Goal: Task Accomplishment & Management: Use online tool/utility

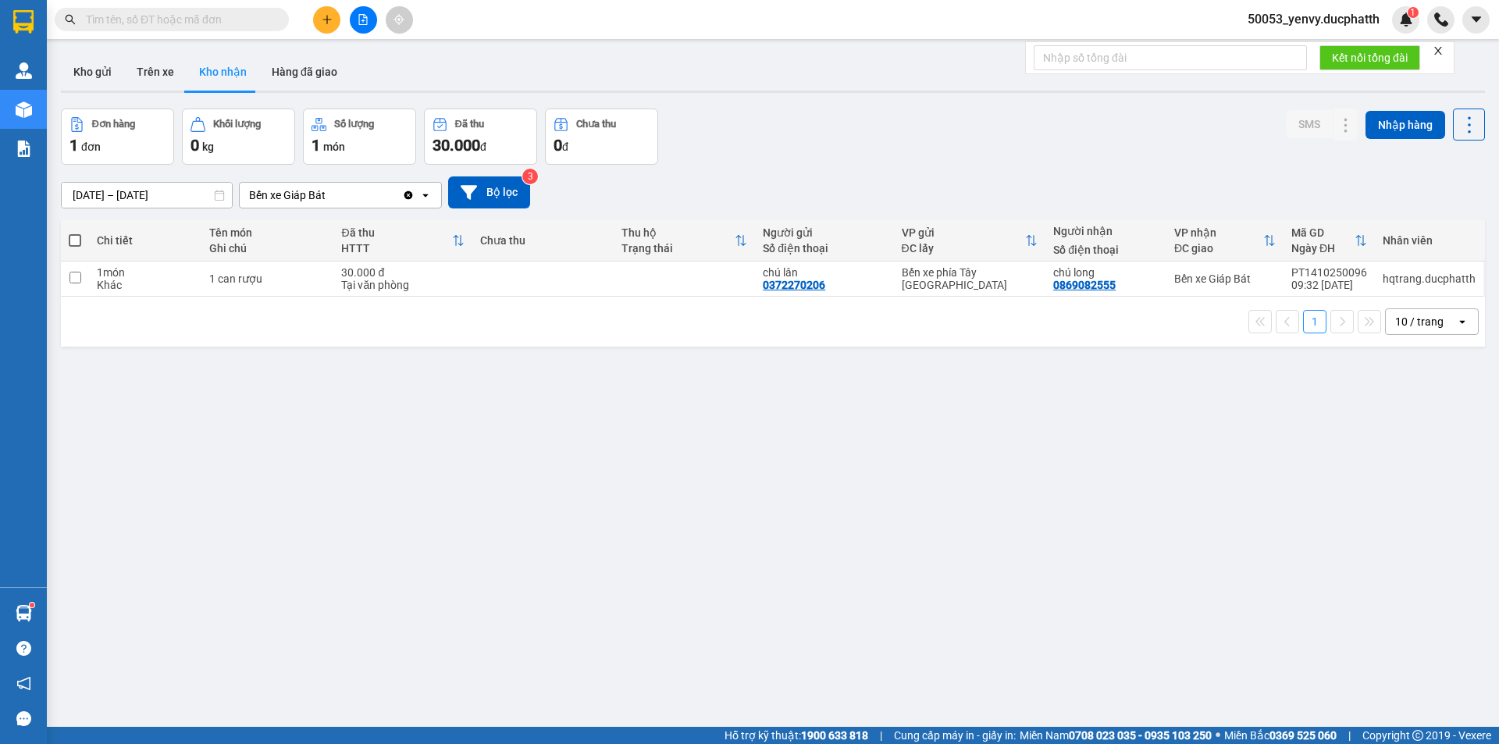
click at [358, 26] on button at bounding box center [363, 19] width 27 height 27
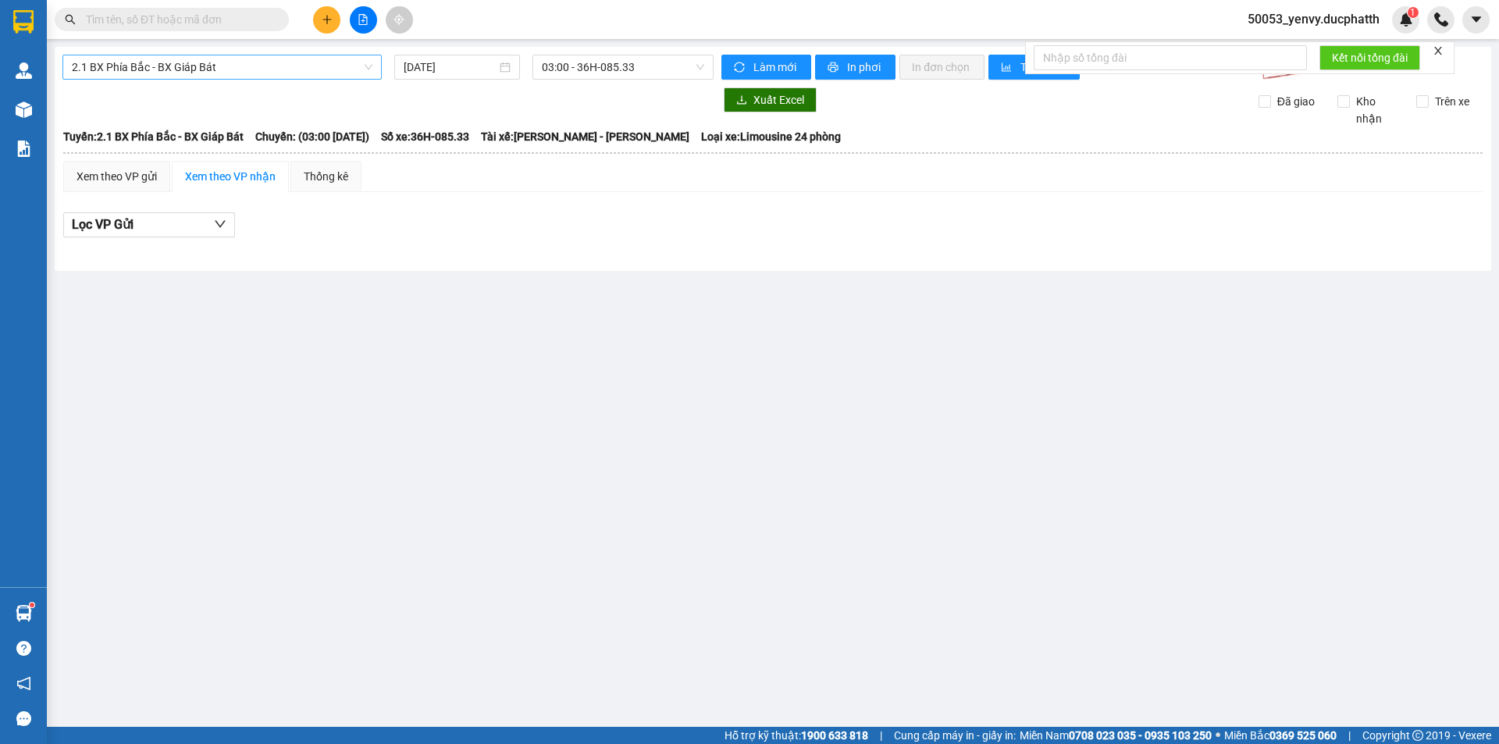
click at [215, 68] on span "2.1 BX Phía Bắc - BX Giáp Bát" at bounding box center [222, 66] width 301 height 23
click at [201, 68] on span "2.1 BX Phía Bắc - BX Giáp Bát" at bounding box center [222, 66] width 301 height 23
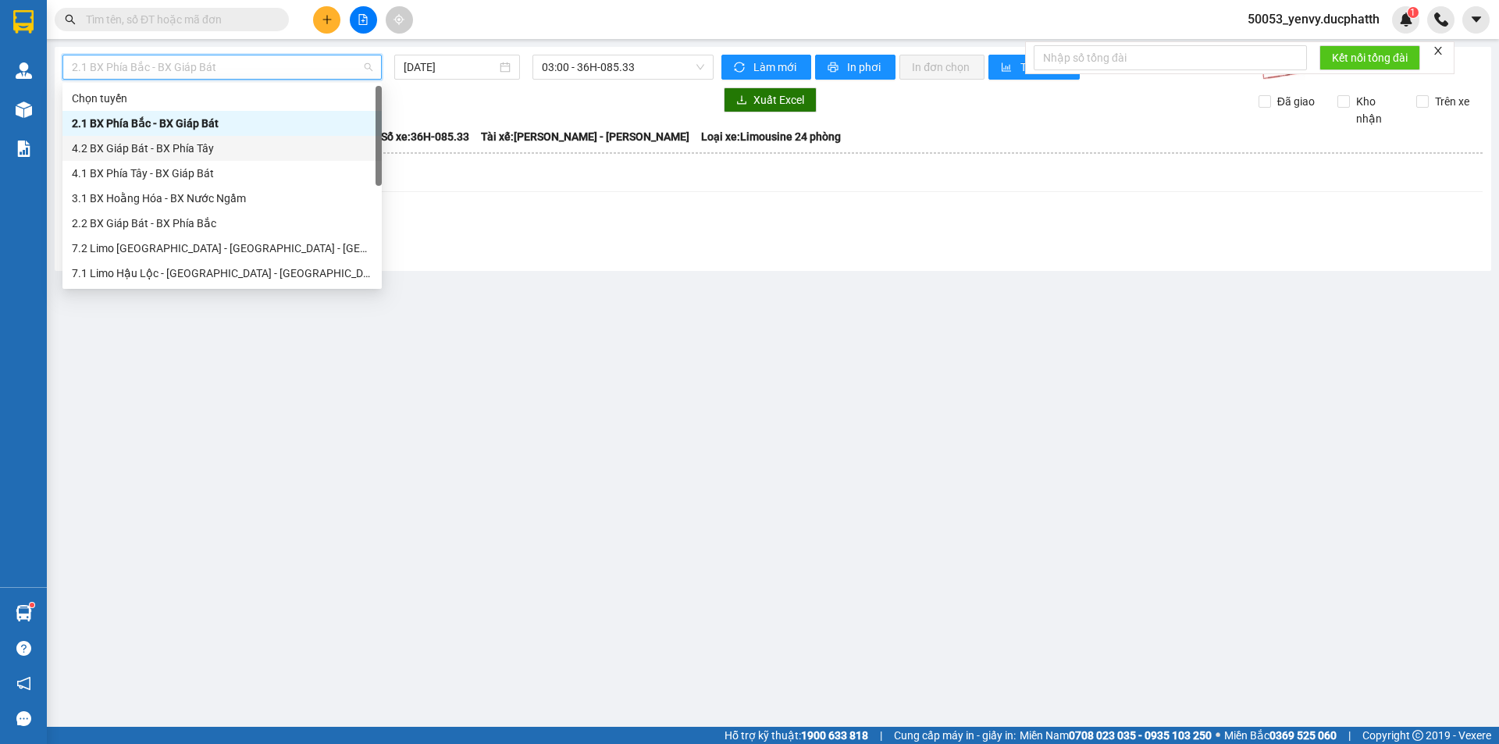
click at [181, 151] on div "4.2 BX Giáp Bát - BX Phía Tây" at bounding box center [222, 148] width 301 height 17
type input "[DATE]"
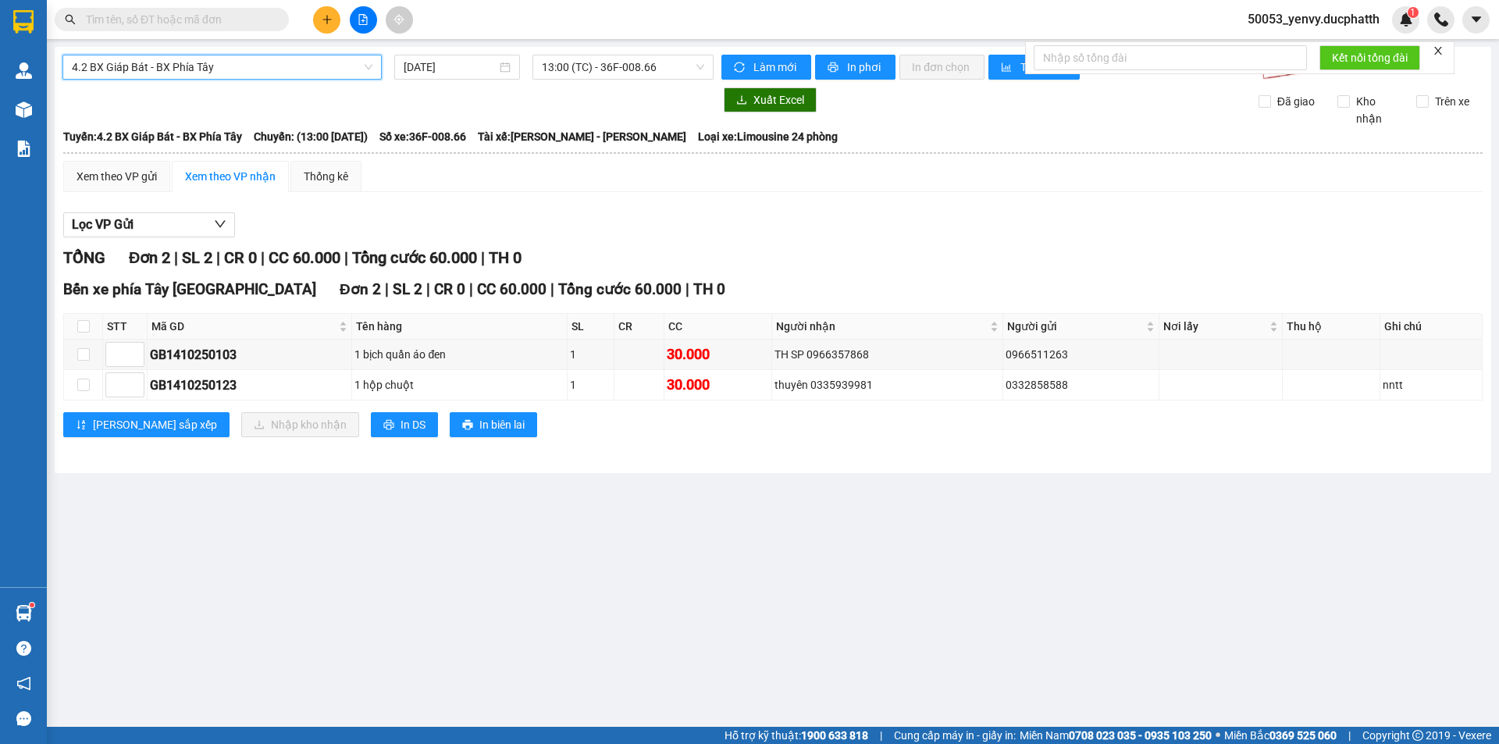
click at [251, 67] on span "4.2 BX Giáp Bát - BX Phía Tây" at bounding box center [222, 66] width 301 height 23
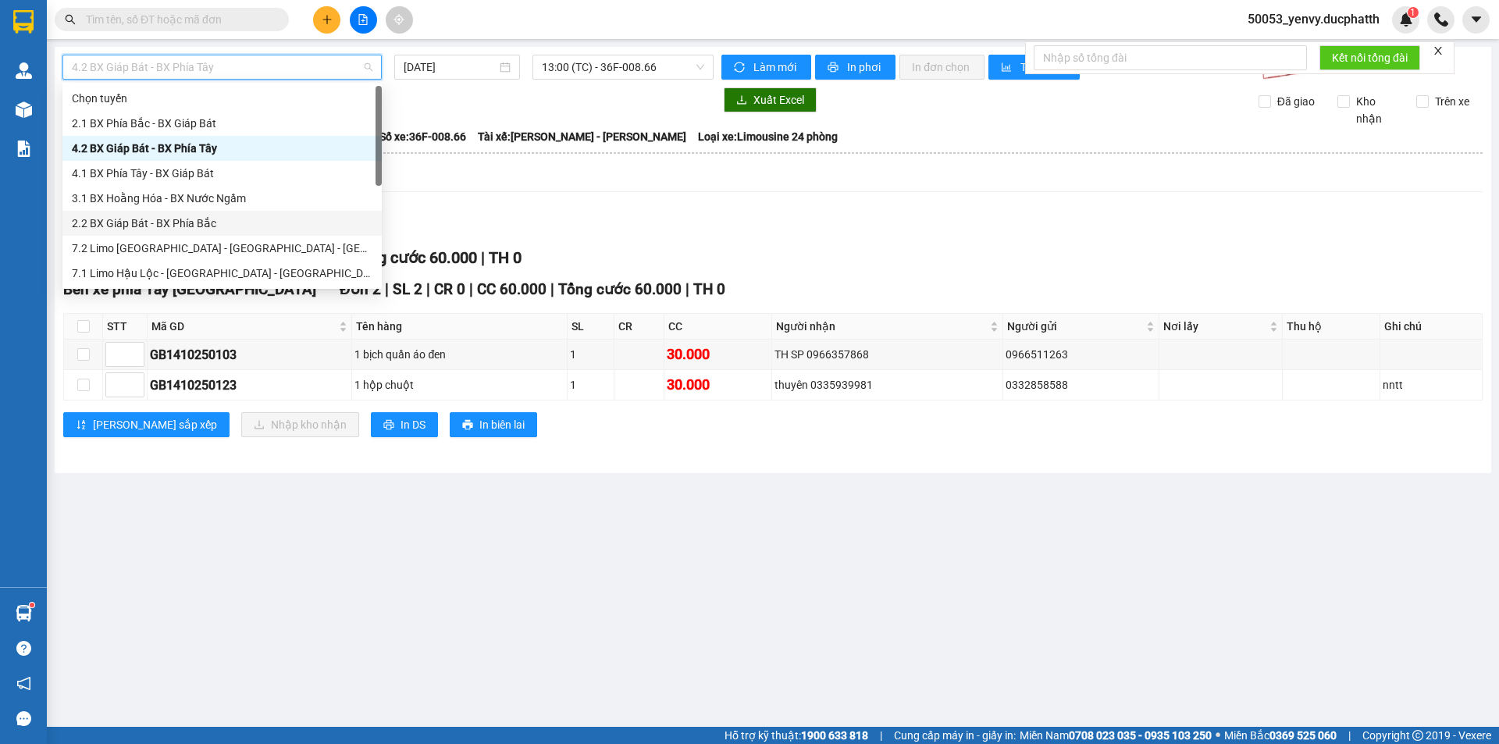
click at [153, 223] on div "2.2 BX Giáp Bát - BX Phía Bắc" at bounding box center [222, 223] width 301 height 17
type input "[DATE]"
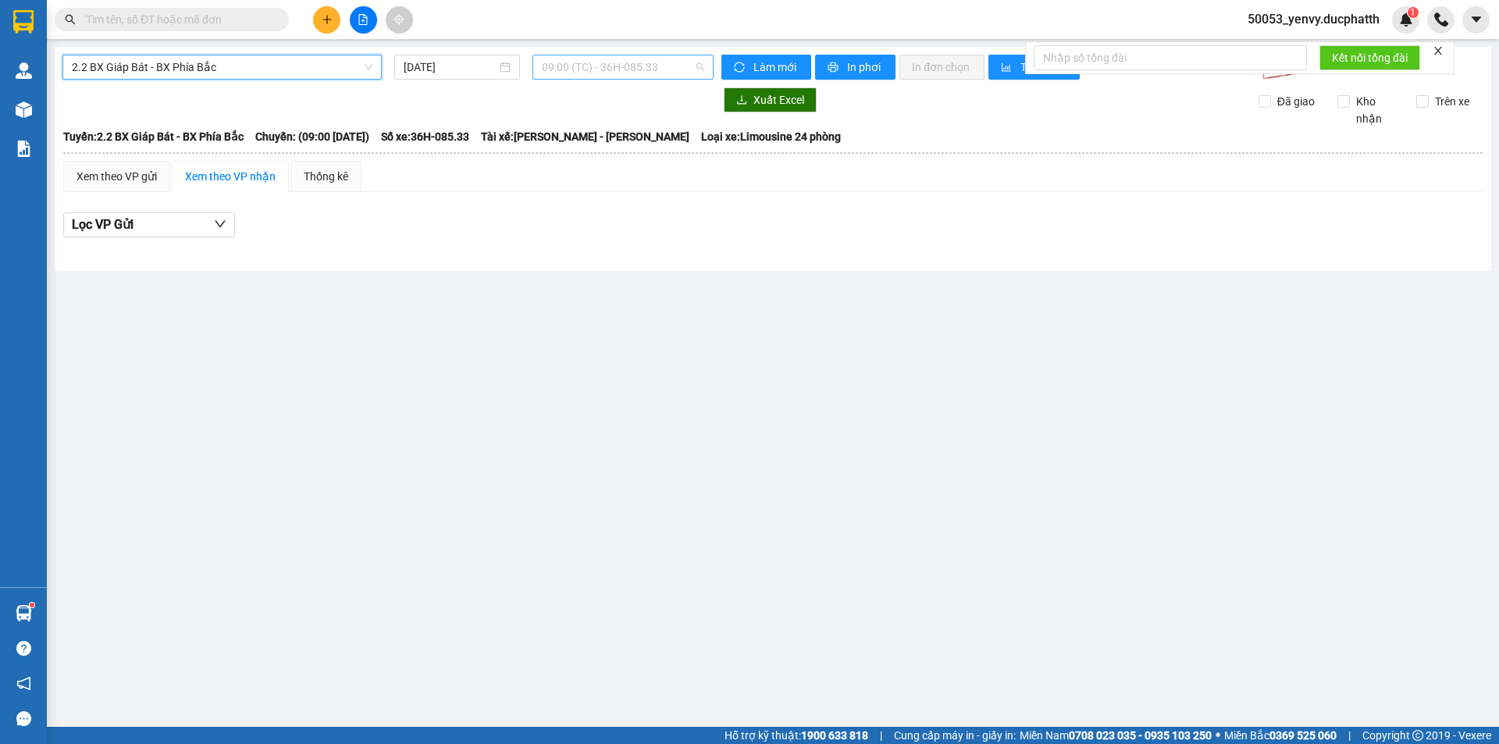
click at [590, 62] on span "09:00 (TC) - 36H-085.33" at bounding box center [623, 66] width 162 height 23
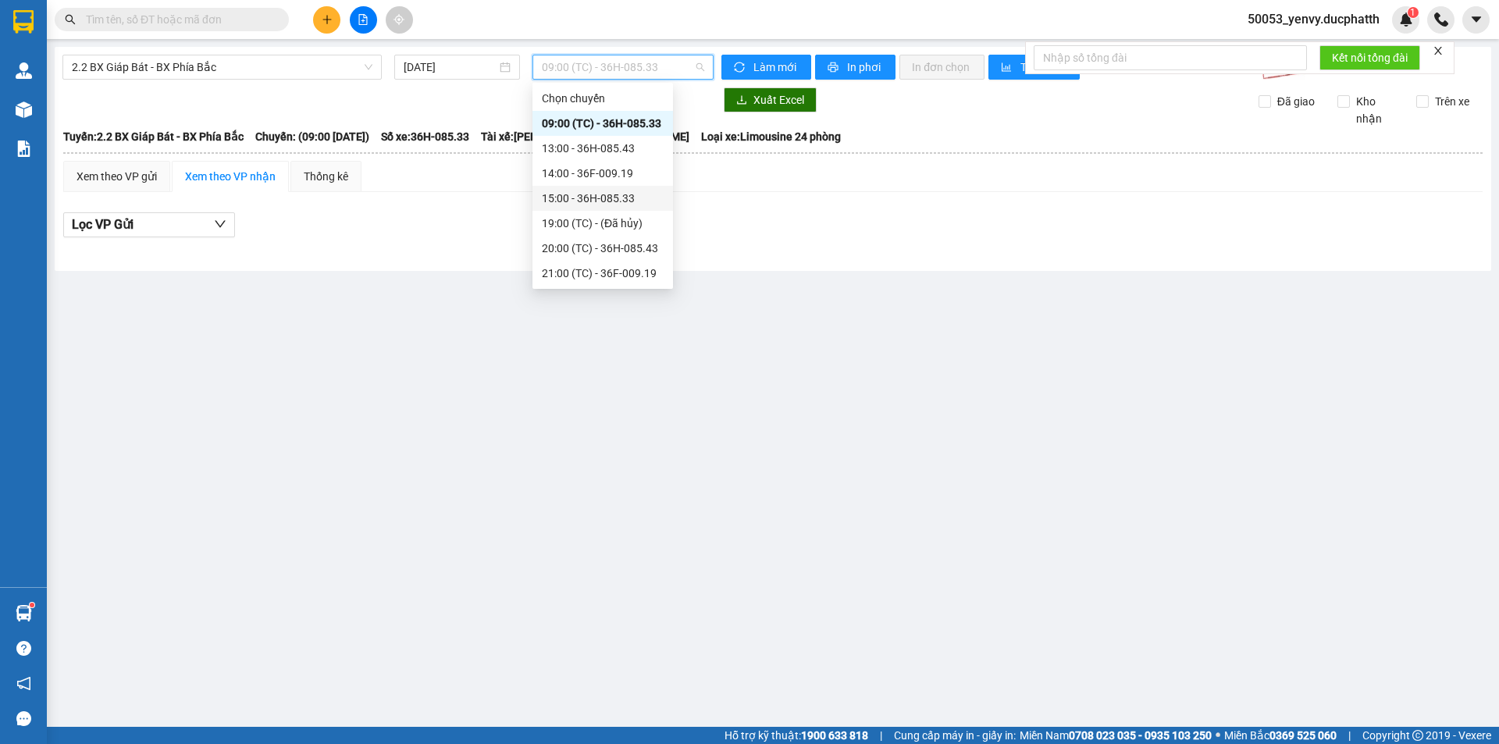
click at [597, 197] on div "15:00 - 36H-085.33" at bounding box center [603, 198] width 122 height 17
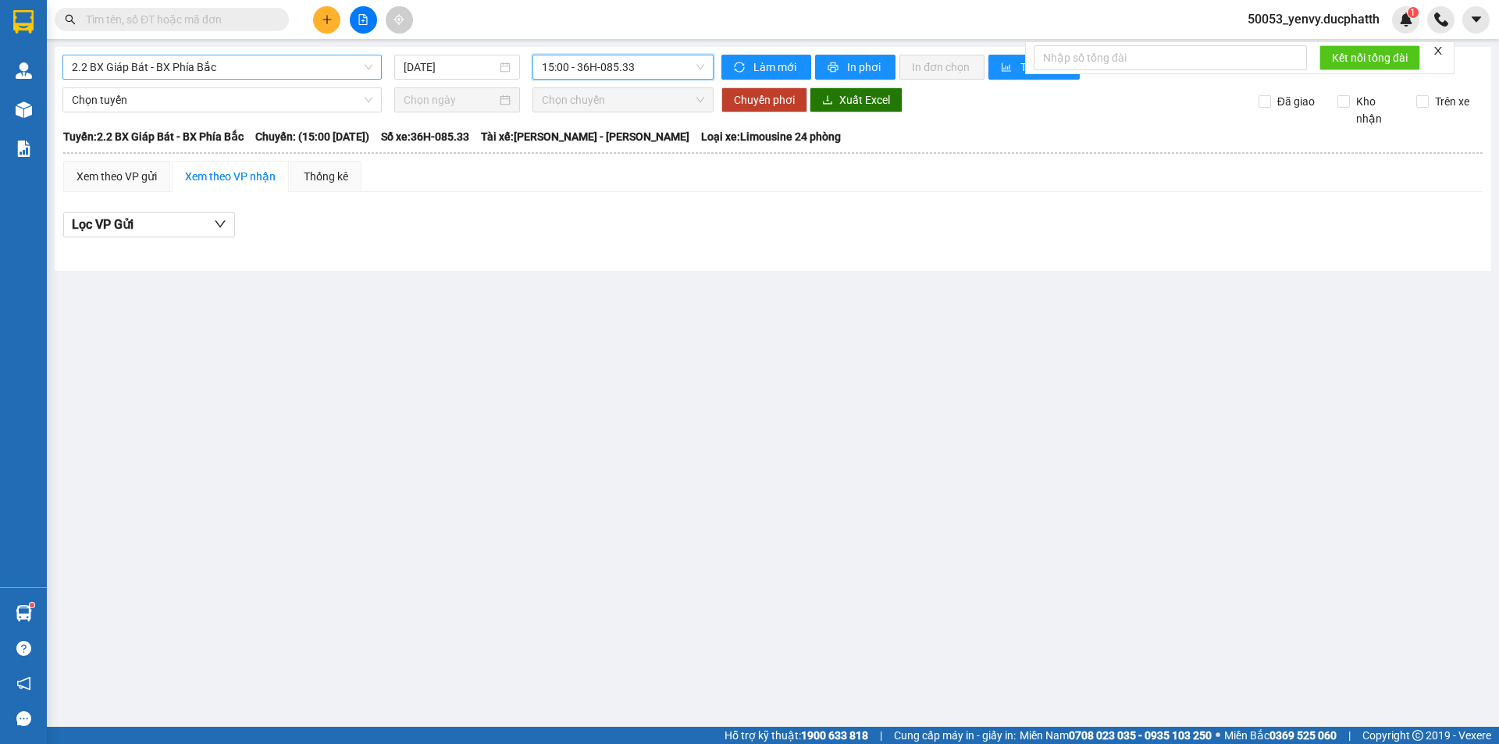
click at [228, 74] on span "2.2 BX Giáp Bát - BX Phía Bắc" at bounding box center [222, 66] width 301 height 23
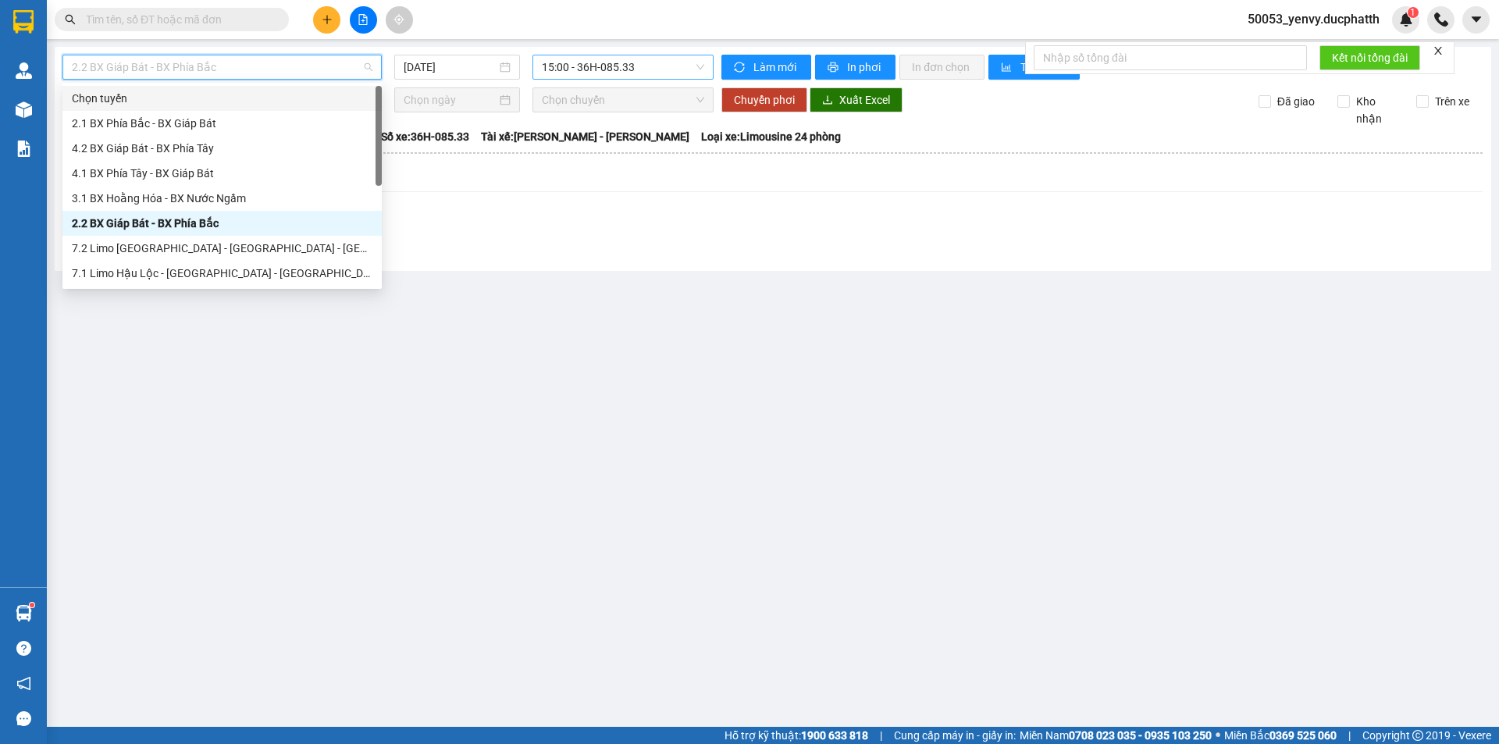
click at [650, 75] on span "15:00 - 36H-085.33" at bounding box center [623, 66] width 162 height 23
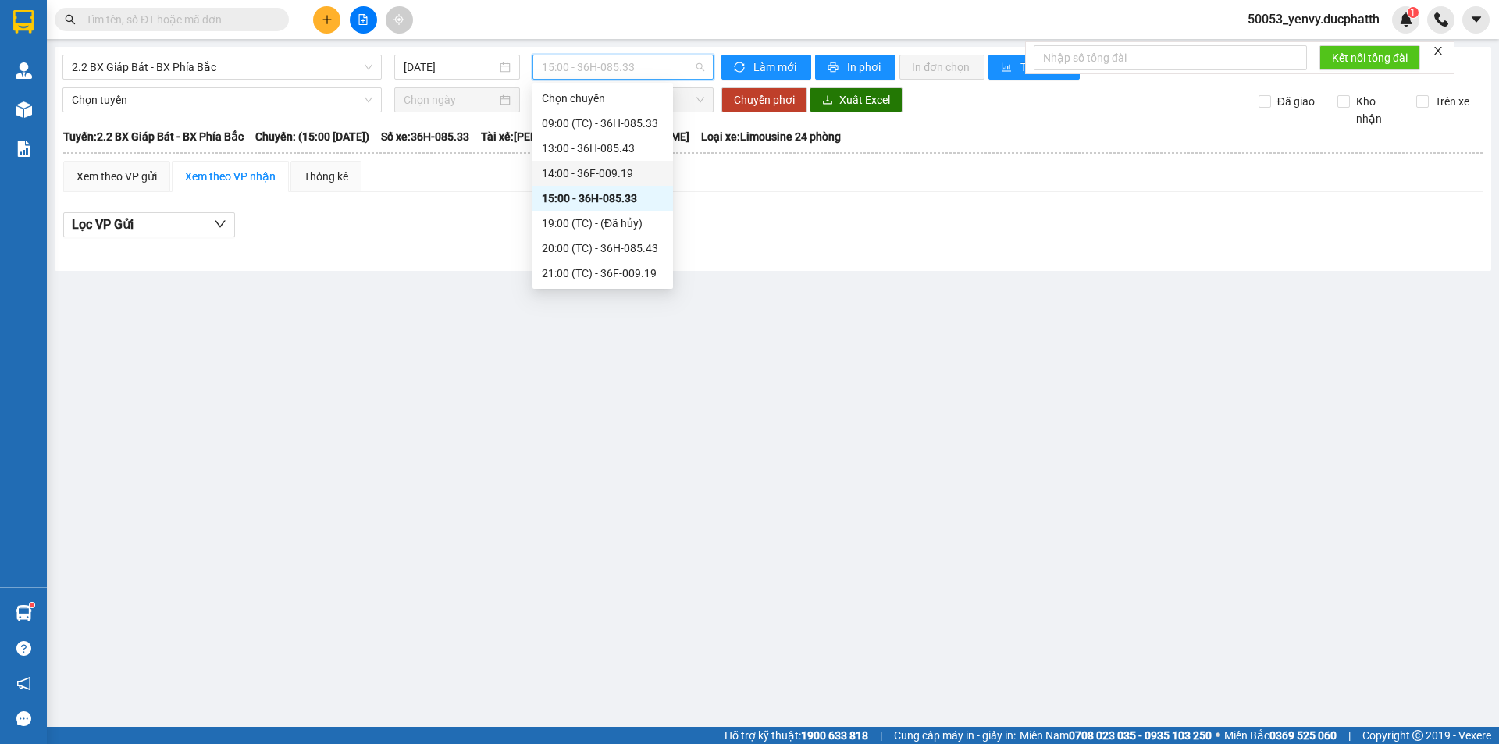
click at [594, 169] on div "14:00 - 36F-009.19" at bounding box center [603, 173] width 122 height 17
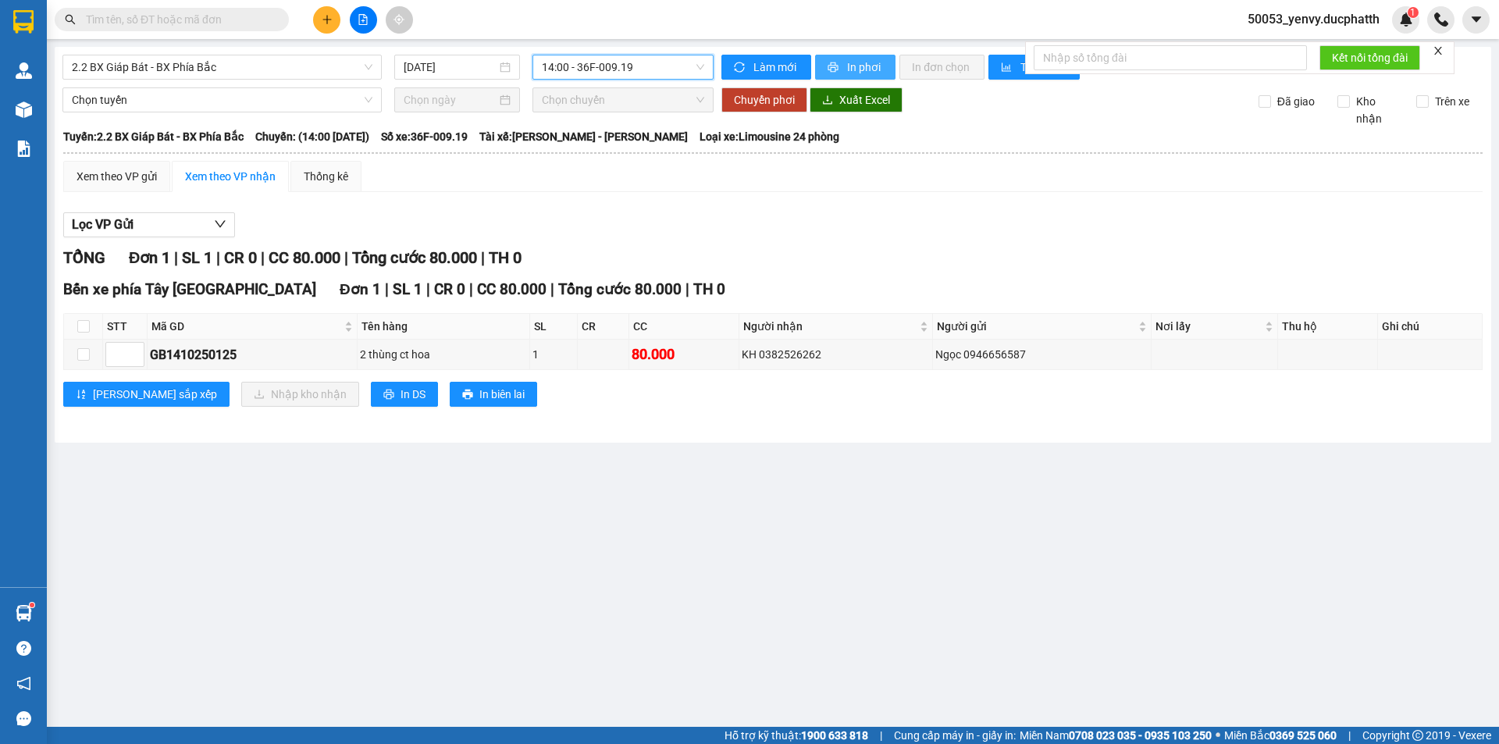
click at [848, 73] on span "In phơi" at bounding box center [865, 67] width 36 height 17
